Goal: Task Accomplishment & Management: Manage account settings

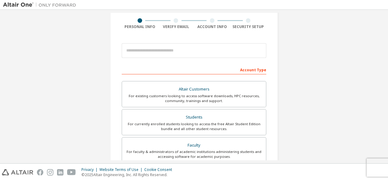
scroll to position [45, 0]
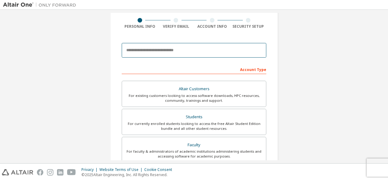
click at [173, 45] on input "email" at bounding box center [194, 50] width 145 height 15
type input "**********"
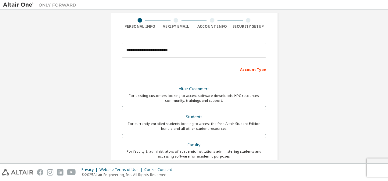
type input "*******"
type input "******"
type input "**********"
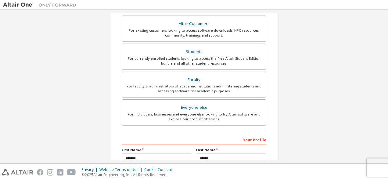
scroll to position [111, 0]
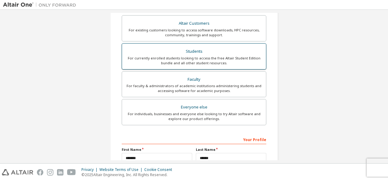
click at [196, 53] on div "Students" at bounding box center [194, 51] width 137 height 9
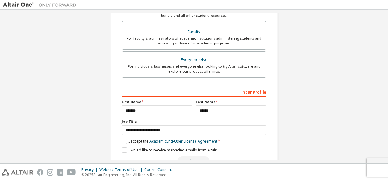
scroll to position [174, 0]
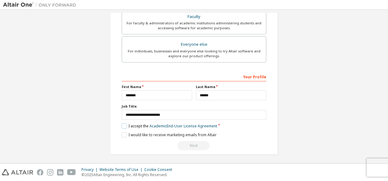
click at [123, 124] on label "I accept the Academic End-User License Agreement" at bounding box center [170, 126] width 96 height 5
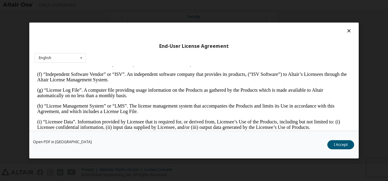
scroll to position [222, 0]
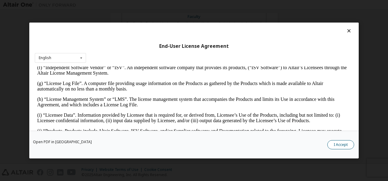
click at [343, 143] on button "I Accept" at bounding box center [341, 144] width 27 height 9
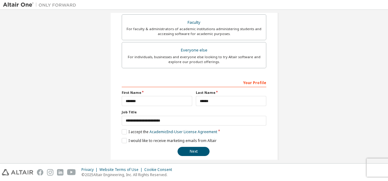
scroll to position [174, 0]
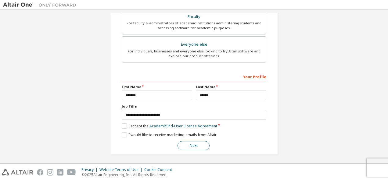
click at [193, 145] on button "Next" at bounding box center [194, 145] width 32 height 9
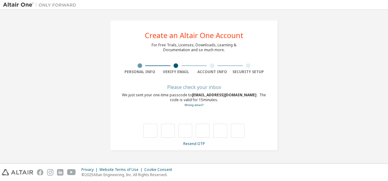
scroll to position [0, 0]
type input "*"
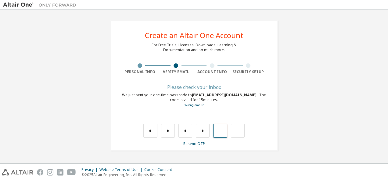
type input "*"
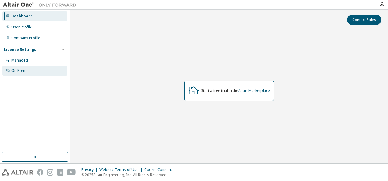
click at [24, 68] on div "On Prem" at bounding box center [34, 71] width 65 height 10
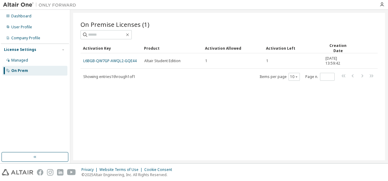
drag, startPoint x: 129, startPoint y: 61, endPoint x: 103, endPoint y: 122, distance: 66.5
click at [103, 122] on div "On Premise Licenses (1) Clear Load Save Save As Field Operator Value Select fil…" at bounding box center [229, 87] width 312 height 148
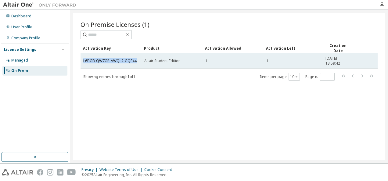
drag, startPoint x: 83, startPoint y: 60, endPoint x: 136, endPoint y: 59, distance: 52.8
click at [136, 59] on div "L6BGB-QW7GP-AWQL2-GQE44" at bounding box center [111, 61] width 56 height 5
copy link "L6BGB-QW7GP-AWQL2-GQE44"
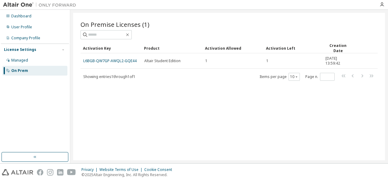
click at [88, 118] on div "On Premise Licenses (1) Clear Load Save Save As Field Operator Value Select fil…" at bounding box center [229, 87] width 312 height 148
click at [382, 5] on icon "button" at bounding box center [382, 4] width 5 height 5
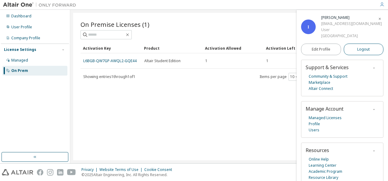
click at [361, 49] on span "Logout" at bounding box center [364, 49] width 13 height 6
